Goal: Find specific page/section: Find specific page/section

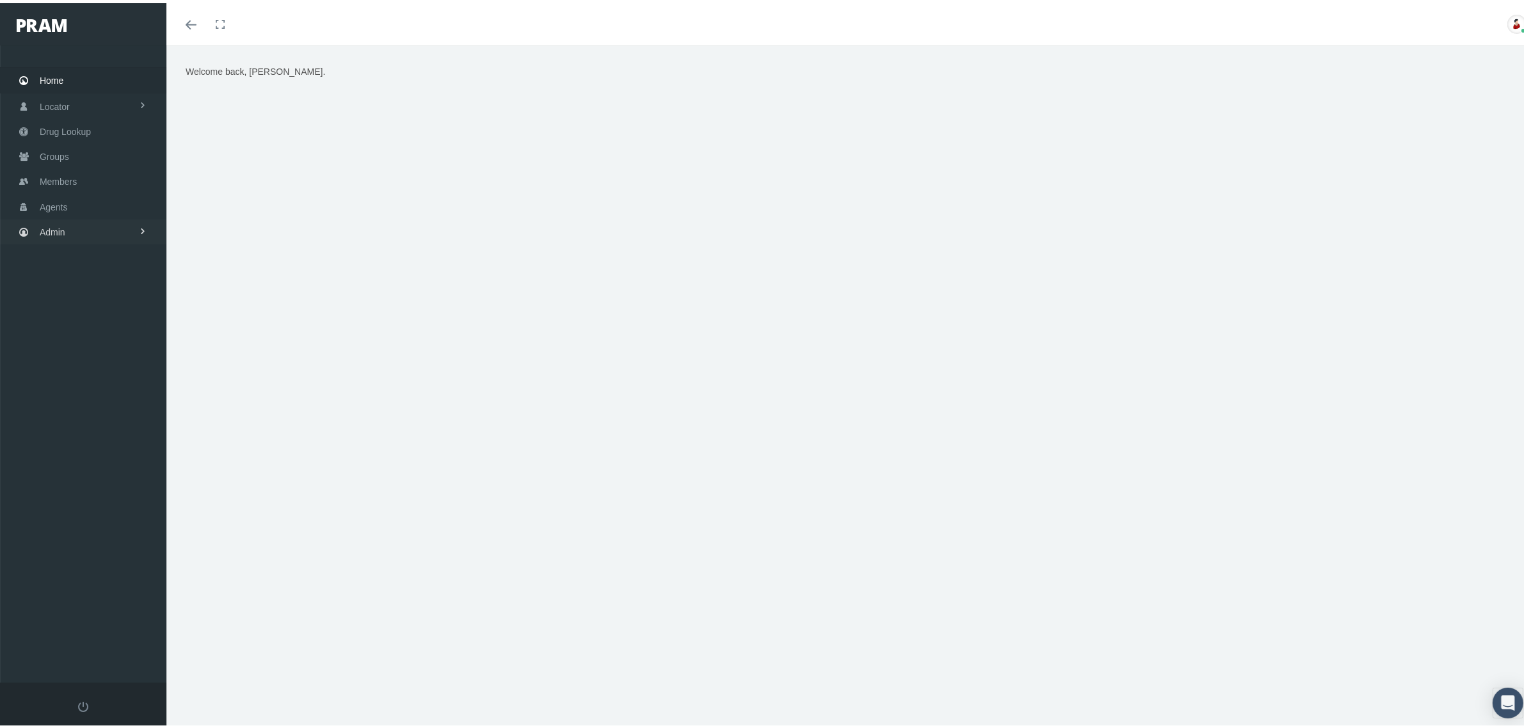
click at [93, 228] on link "Admin" at bounding box center [83, 228] width 166 height 25
click at [100, 303] on link "Claims" at bounding box center [83, 304] width 166 height 22
click at [96, 328] on span "PBM Invoices" at bounding box center [77, 330] width 55 height 22
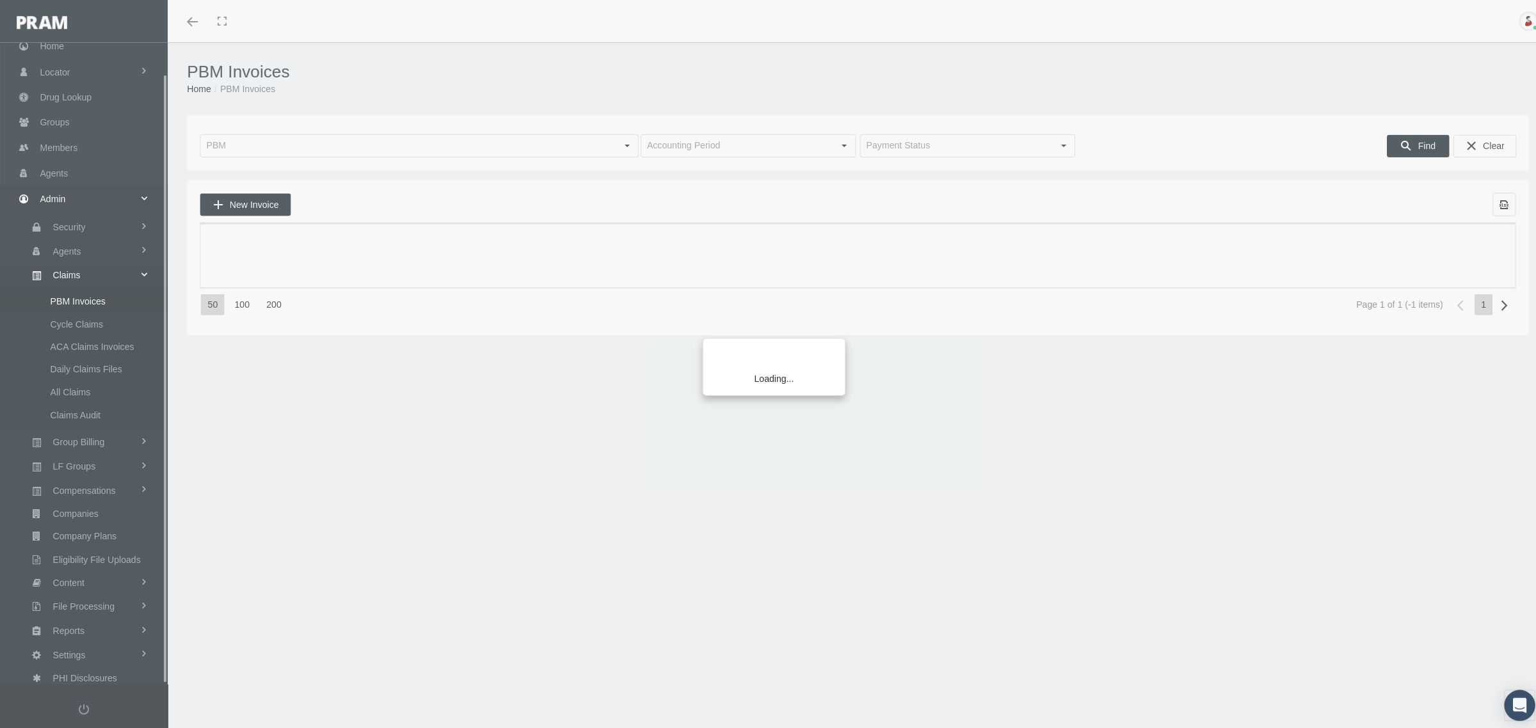
scroll to position [32, 0]
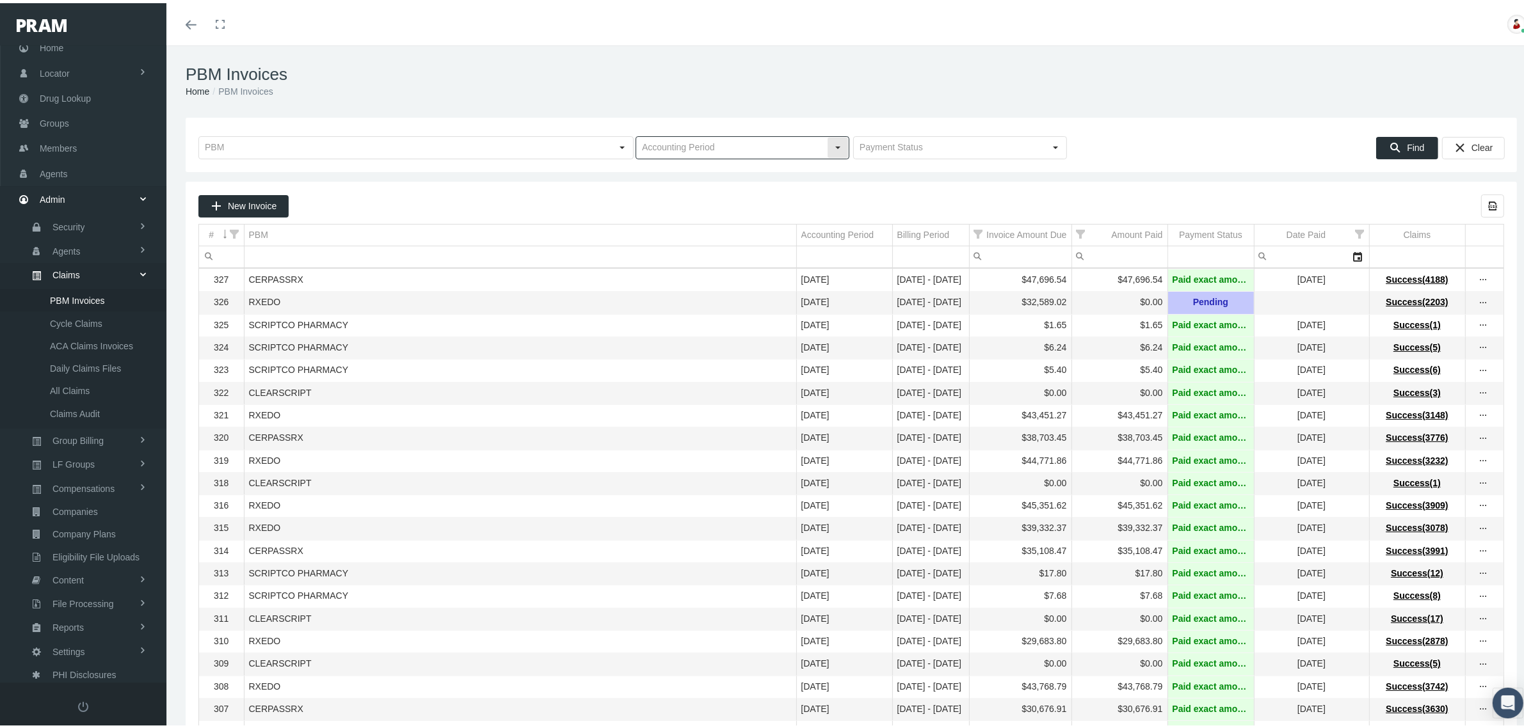
click at [782, 141] on input "text" at bounding box center [731, 145] width 191 height 22
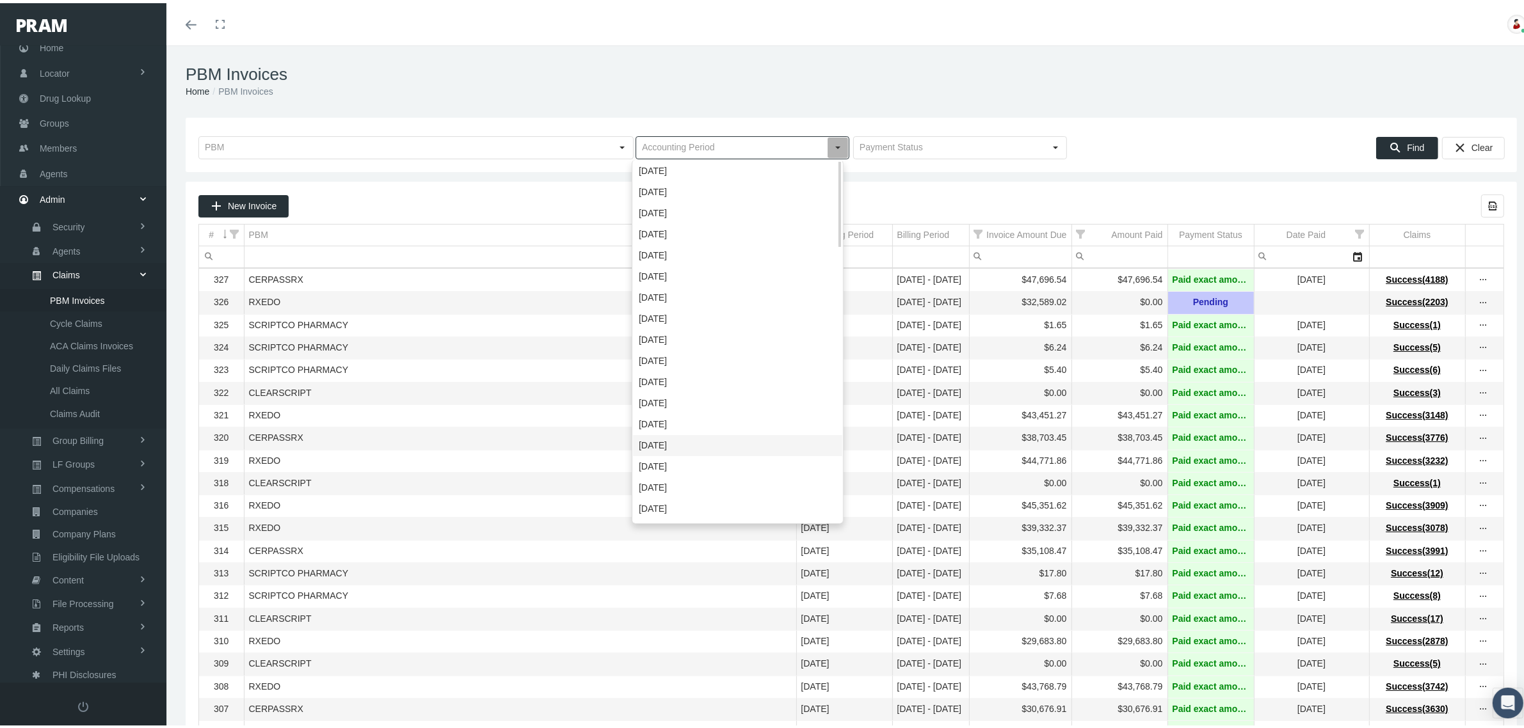
click at [680, 440] on div "October 2024" at bounding box center [737, 442] width 209 height 21
type input "October 2024"
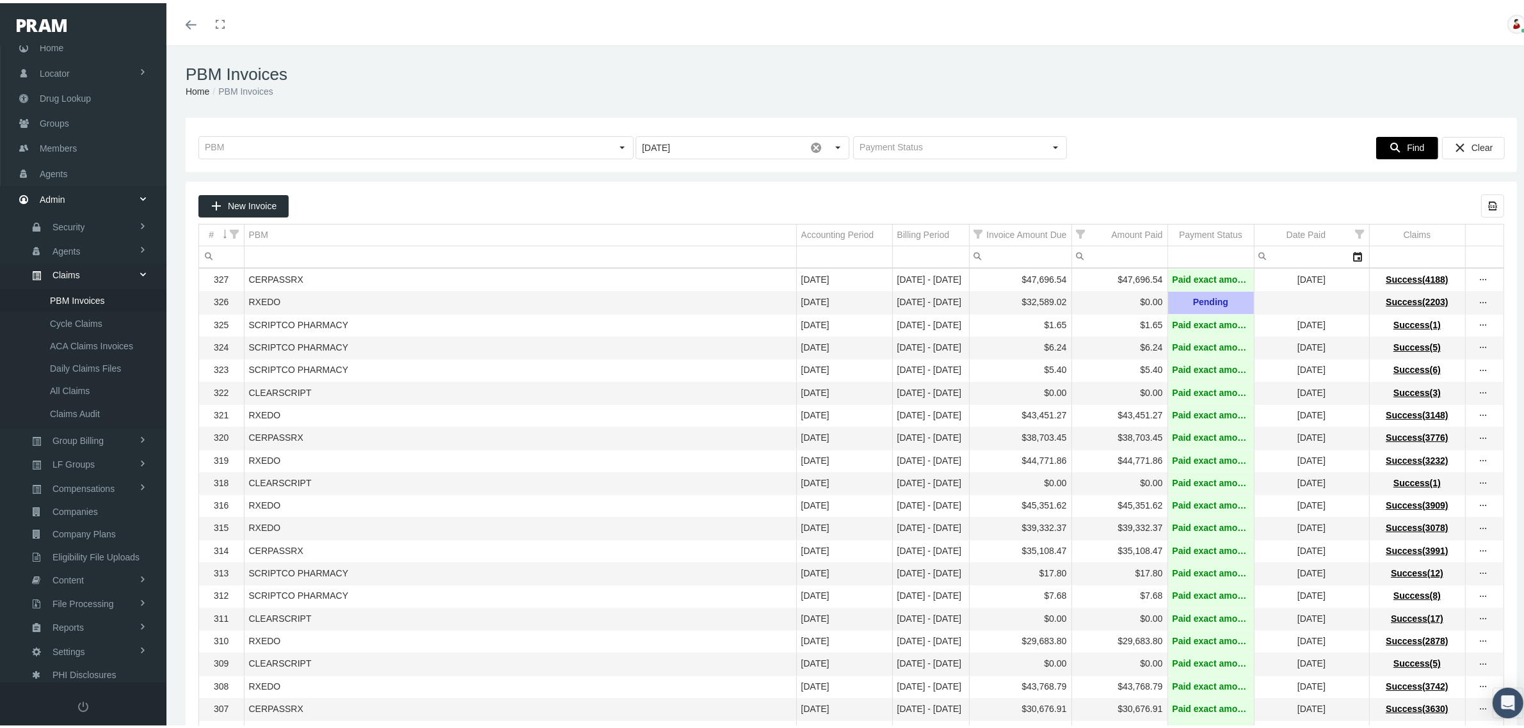
click at [1392, 143] on div "Find" at bounding box center [1406, 144] width 61 height 21
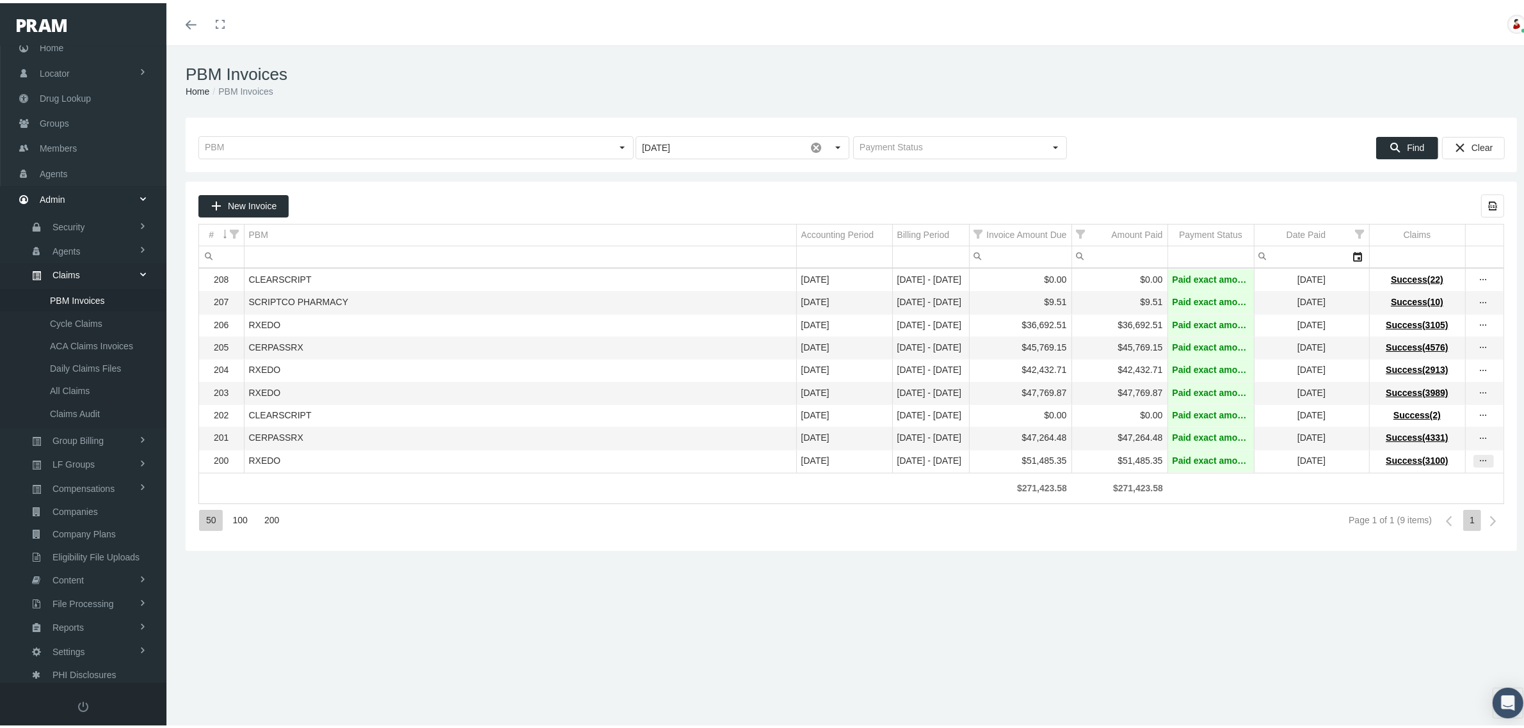
click at [1477, 464] on icon "more" at bounding box center [1483, 458] width 12 height 12
click at [1431, 484] on div "View Invoice" at bounding box center [1417, 489] width 125 height 27
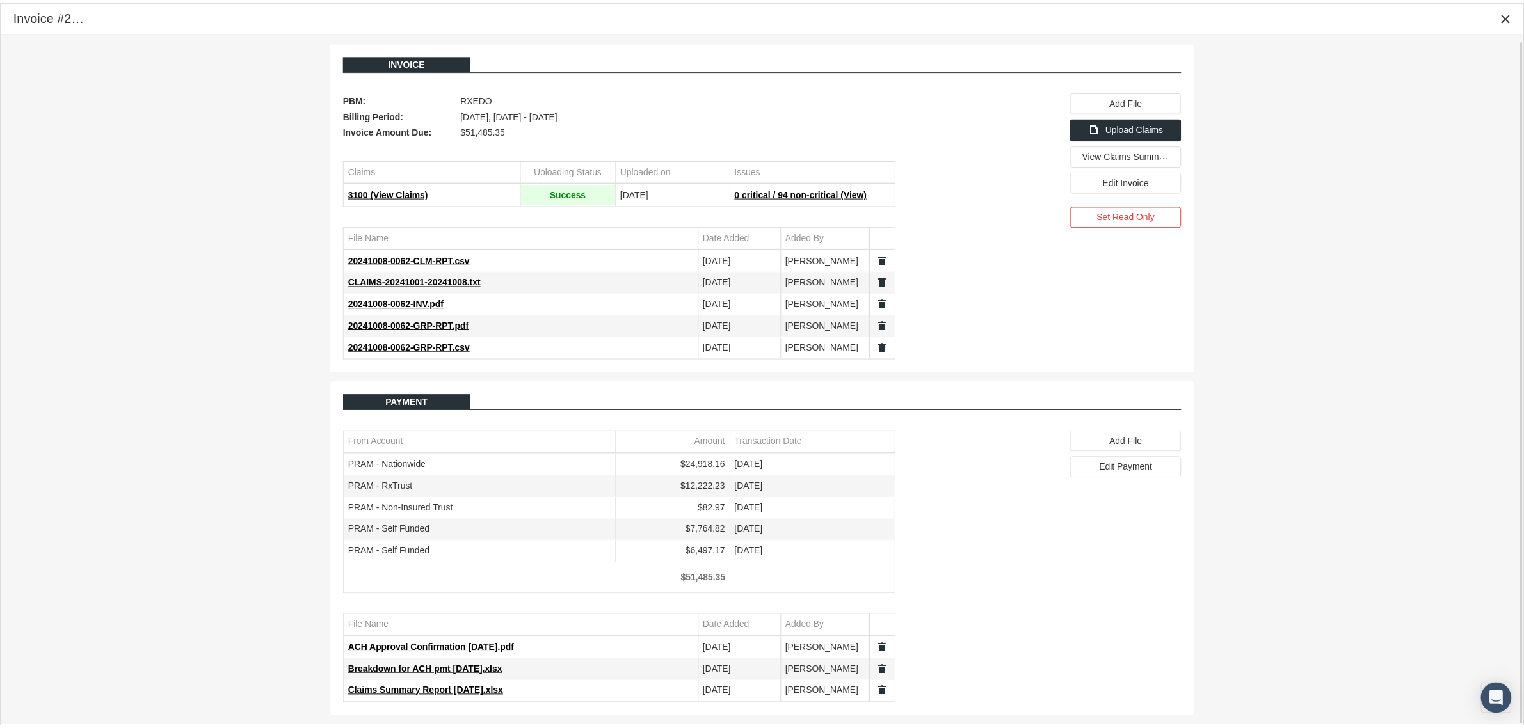
scroll to position [6, 0]
click at [1121, 149] on span "View Claims Summary" at bounding box center [1135, 154] width 90 height 11
click at [465, 692] on span "Claims Summary Report 10.8.24.xlsx" at bounding box center [429, 692] width 156 height 10
click at [1518, 17] on icon "Close" at bounding box center [1517, 16] width 12 height 12
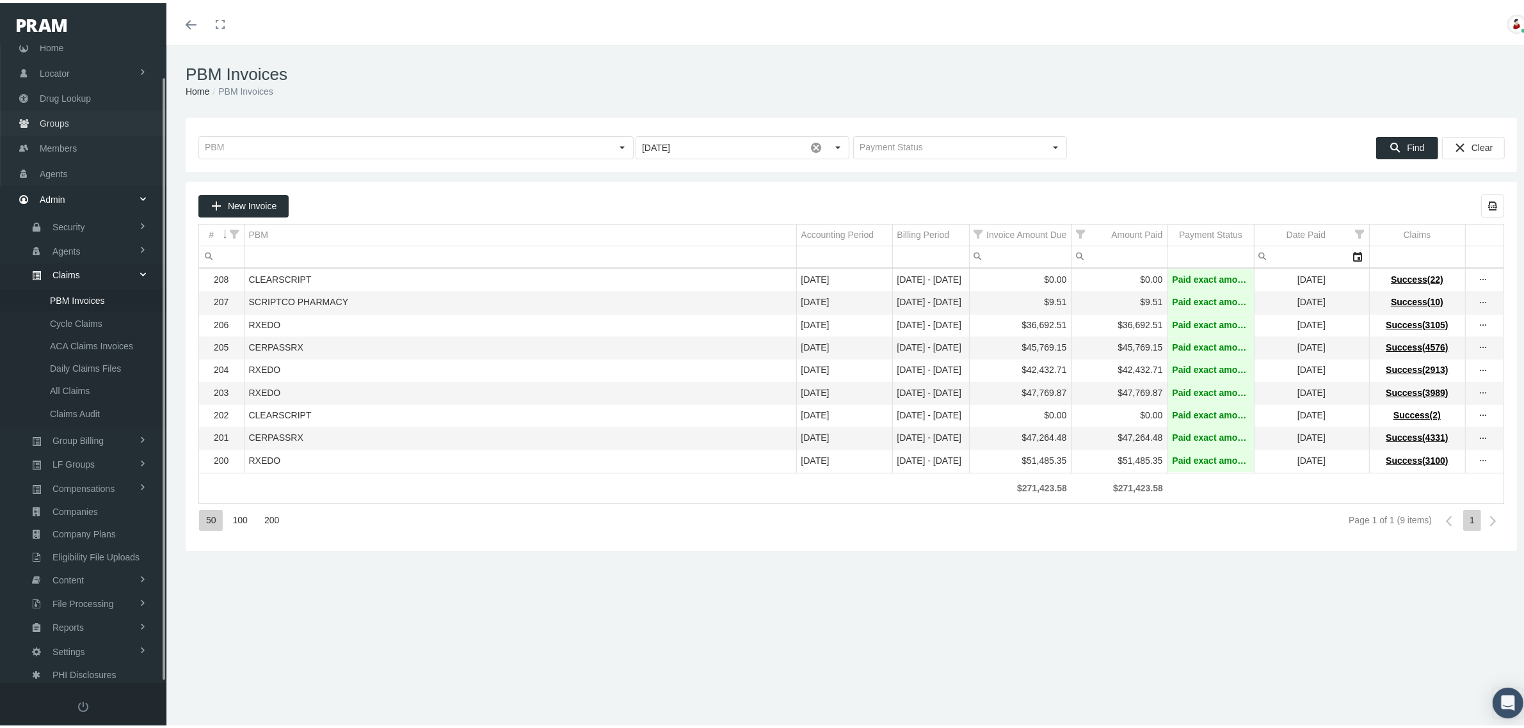
click at [61, 116] on span "Groups" at bounding box center [54, 120] width 29 height 24
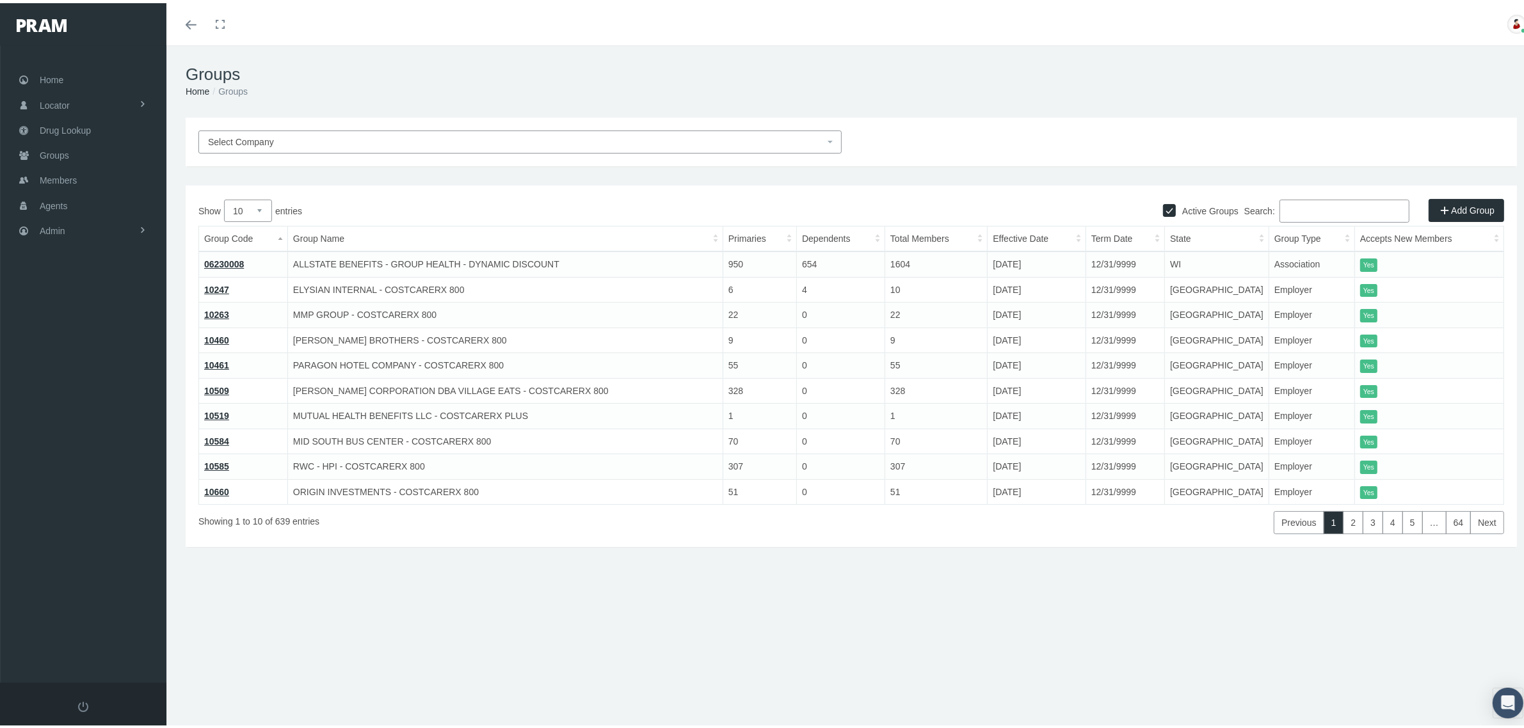
click at [1325, 212] on input "Search:" at bounding box center [1344, 207] width 130 height 23
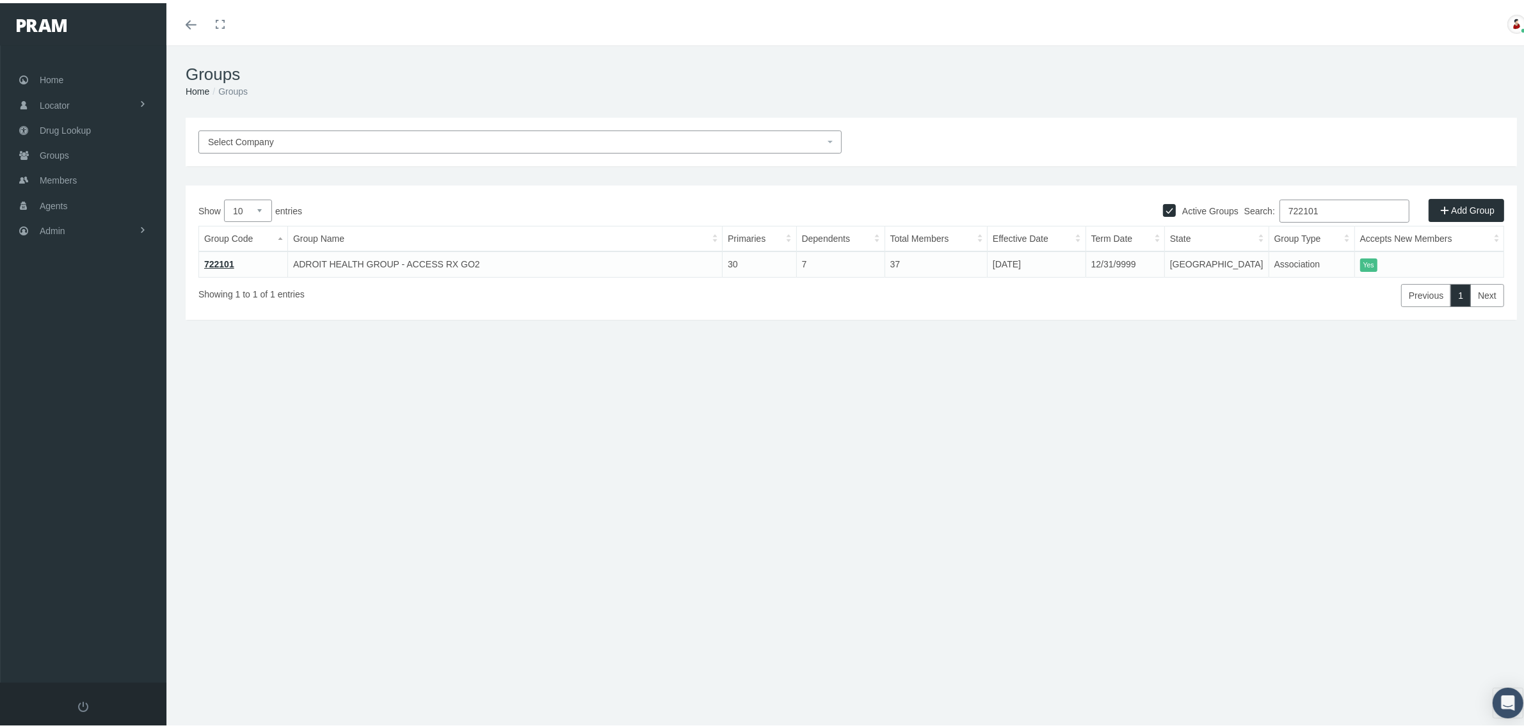
type input "722101"
click at [216, 261] on link "722101" at bounding box center [219, 261] width 30 height 10
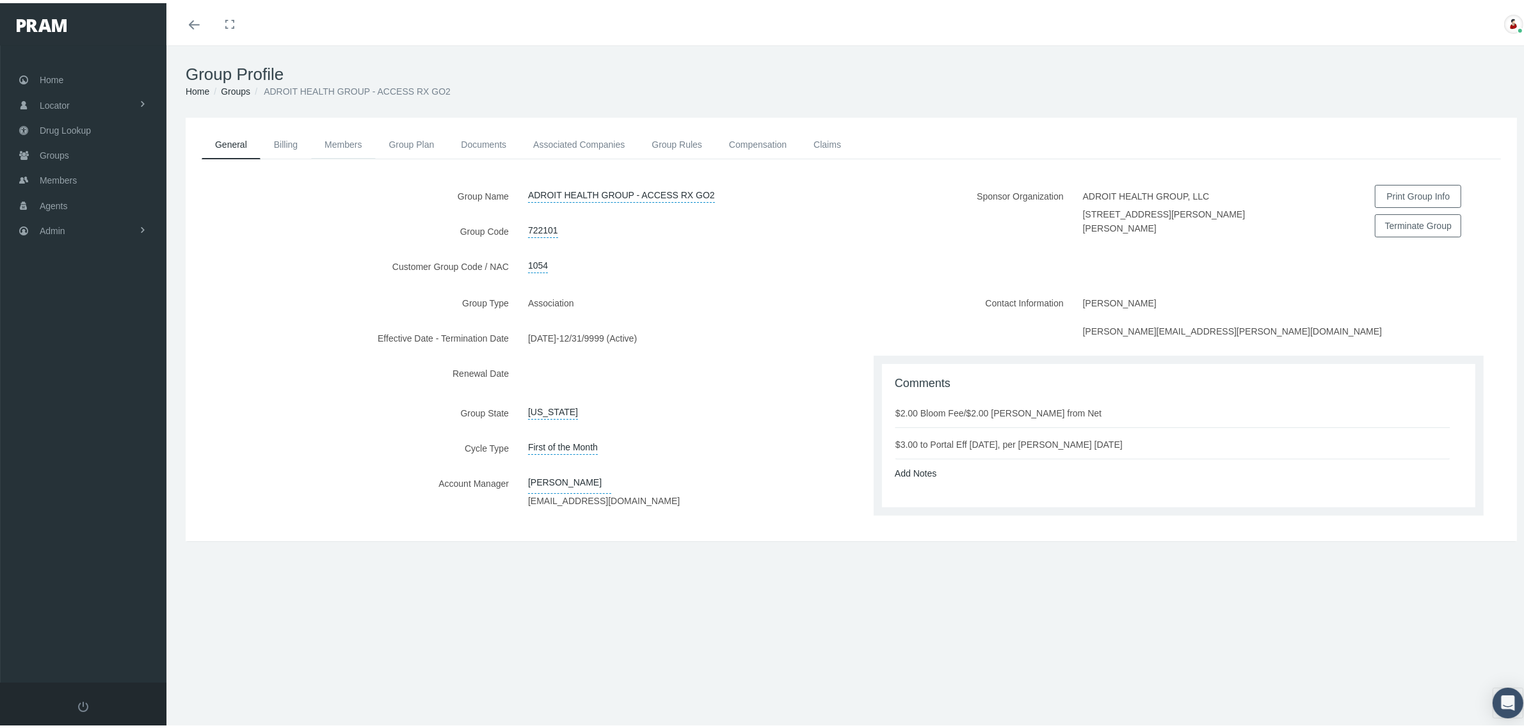
click at [338, 139] on link "Members" at bounding box center [343, 141] width 64 height 28
